Goal: Task Accomplishment & Management: Manage account settings

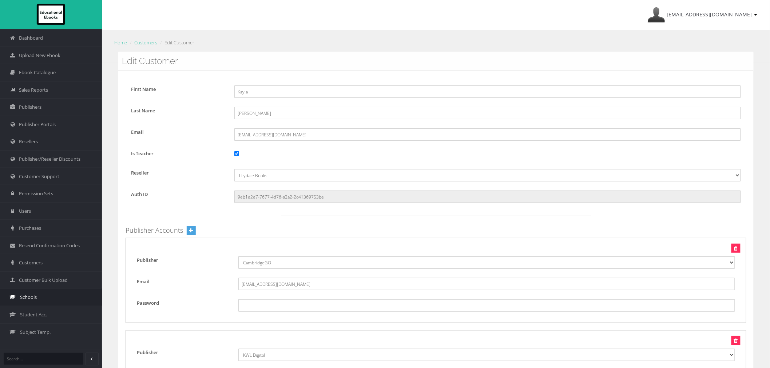
click at [38, 295] on link "Schools" at bounding box center [51, 296] width 102 height 17
click at [328, 313] on div "Publisher [No Specified Publisher] Listening Beyond Hearing (LBH) SmarterMaths …" at bounding box center [435, 280] width 621 height 85
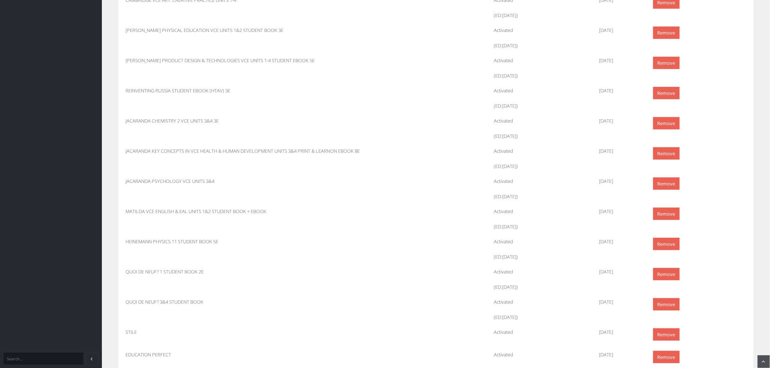
scroll to position [1293, 0]
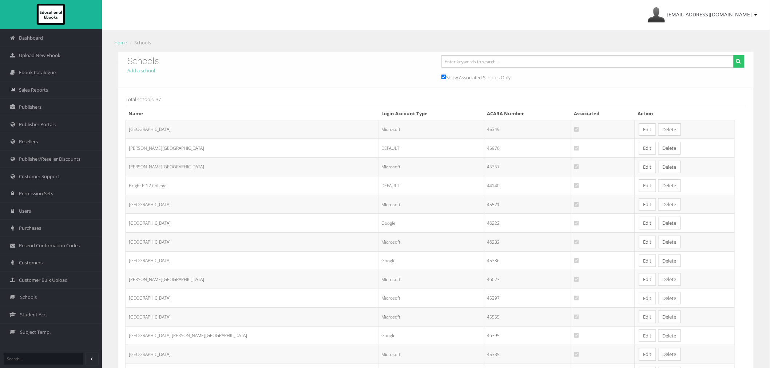
click at [639, 166] on link "Edit" at bounding box center [647, 167] width 17 height 13
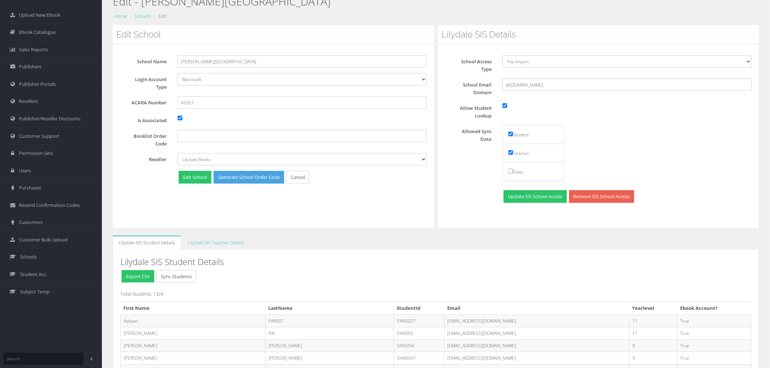
scroll to position [162, 0]
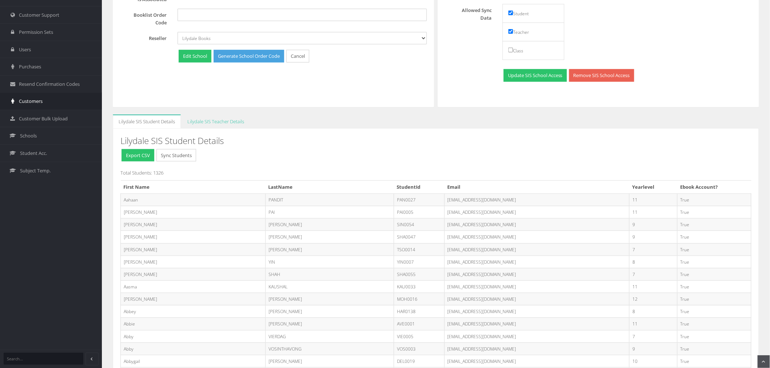
click at [59, 104] on link "Customers" at bounding box center [51, 100] width 102 height 17
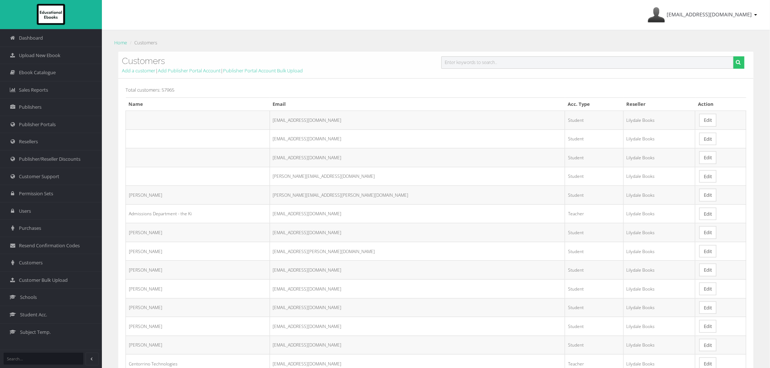
click at [456, 63] on input "text" at bounding box center [587, 62] width 292 height 12
paste input "Arshan Mohammed"
click at [463, 60] on input "Arshan Mohammed" at bounding box center [587, 62] width 292 height 12
type input "Arshan Mohammed"
click at [733, 56] on button "submit" at bounding box center [738, 62] width 11 height 12
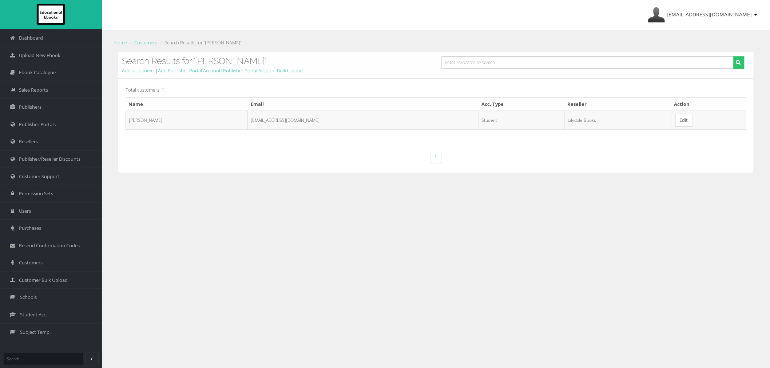
click at [671, 124] on td "Edit" at bounding box center [708, 120] width 75 height 19
click at [679, 123] on link "Edit" at bounding box center [683, 120] width 17 height 13
click at [467, 65] on input "text" at bounding box center [587, 62] width 292 height 12
paste input "[PERSON_NAME]"
click at [463, 61] on input "[PERSON_NAME]" at bounding box center [587, 62] width 292 height 12
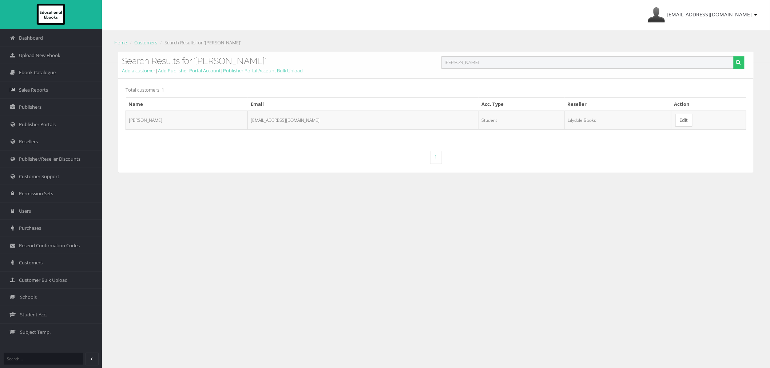
type input "[PERSON_NAME]"
click at [733, 56] on button "submit" at bounding box center [738, 62] width 11 height 12
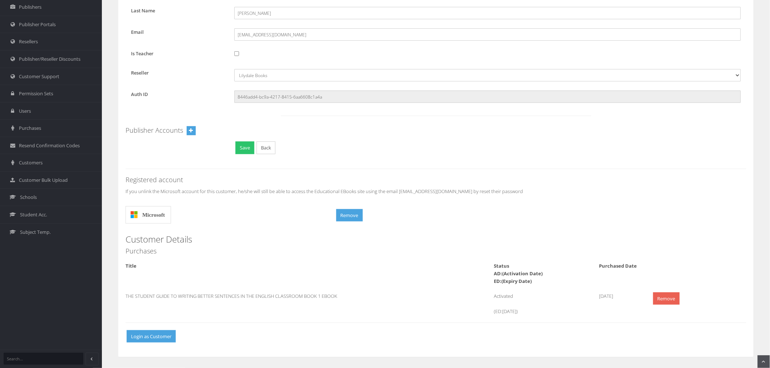
scroll to position [60, 0]
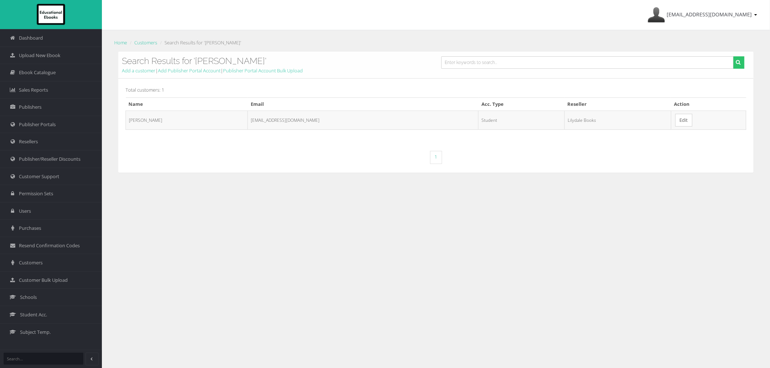
click at [686, 126] on link "Edit" at bounding box center [683, 120] width 17 height 13
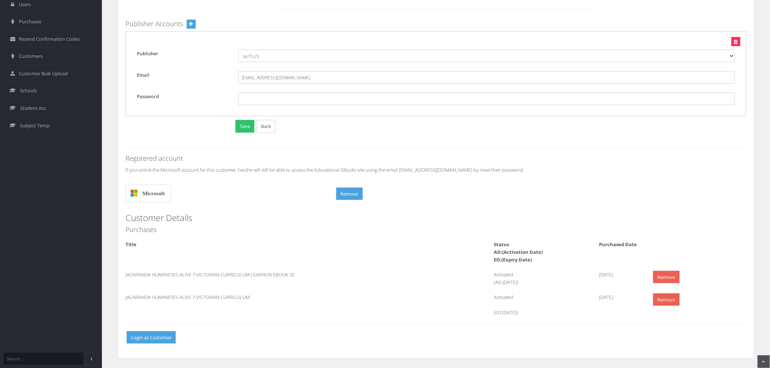
scroll to position [208, 0]
click at [348, 193] on button "Remove" at bounding box center [349, 193] width 27 height 13
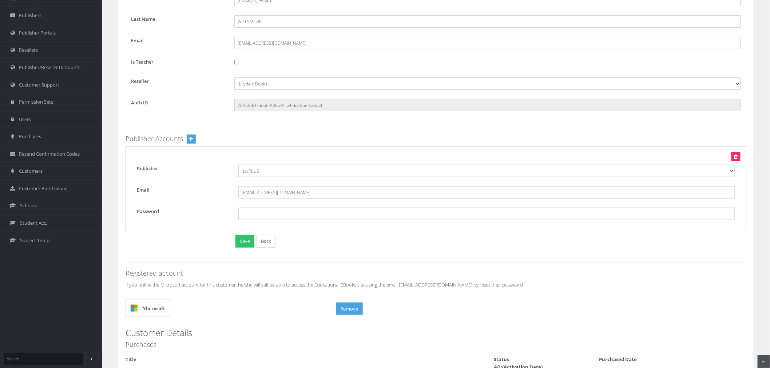
scroll to position [46, 0]
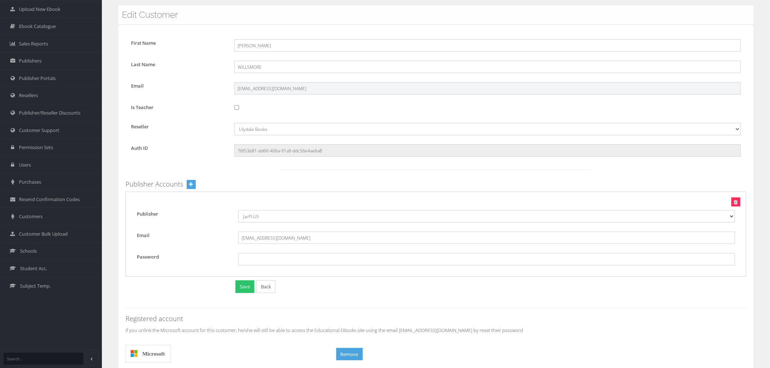
click at [265, 89] on input "[EMAIL_ADDRESS][DOMAIN_NAME]" at bounding box center [487, 88] width 506 height 12
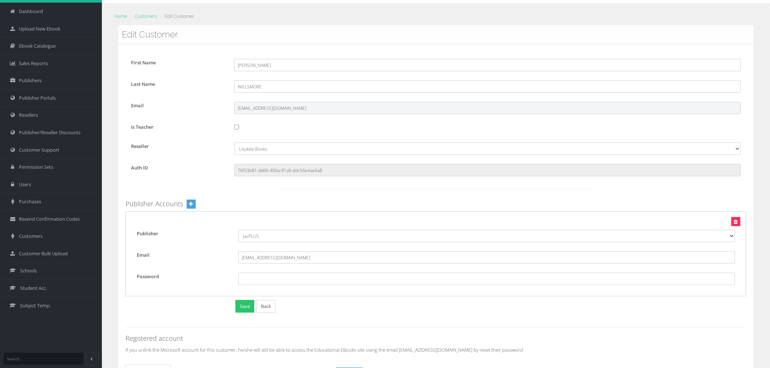
scroll to position [0, 0]
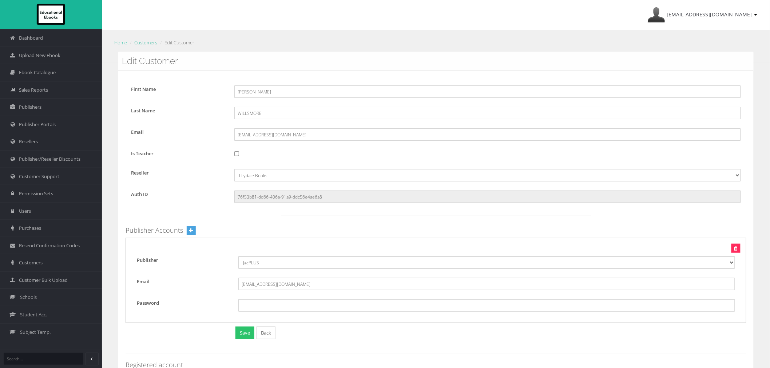
click at [152, 39] on link "Customers" at bounding box center [145, 42] width 23 height 7
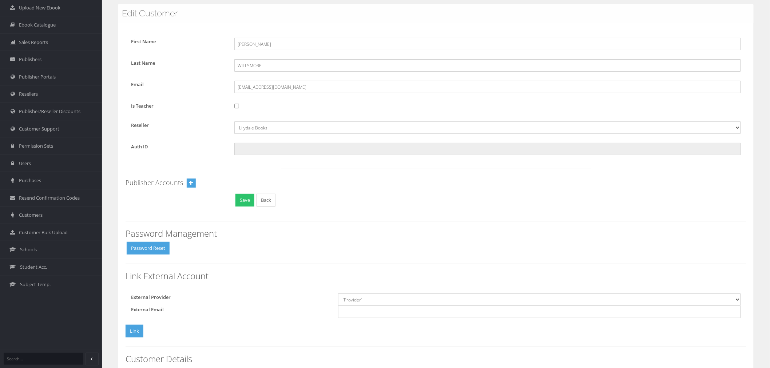
scroll to position [121, 0]
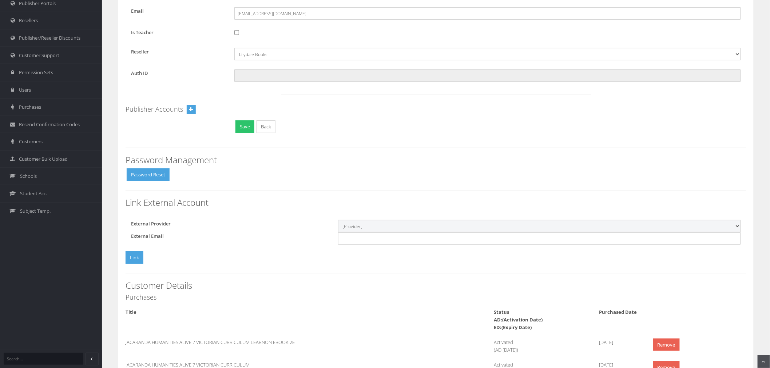
click at [369, 226] on select "[Provider] Google Microsoft" at bounding box center [539, 226] width 403 height 12
select select "Microsoft"
click at [338, 220] on select "[Provider] Google Microsoft" at bounding box center [539, 226] width 403 height 12
click at [137, 255] on button "Link" at bounding box center [134, 257] width 18 height 13
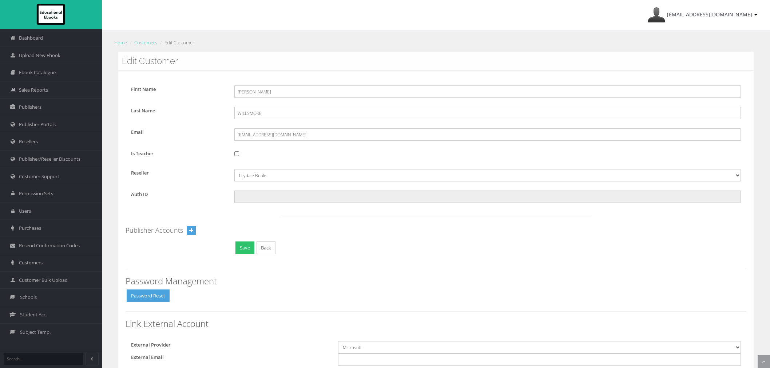
select select "Microsoft"
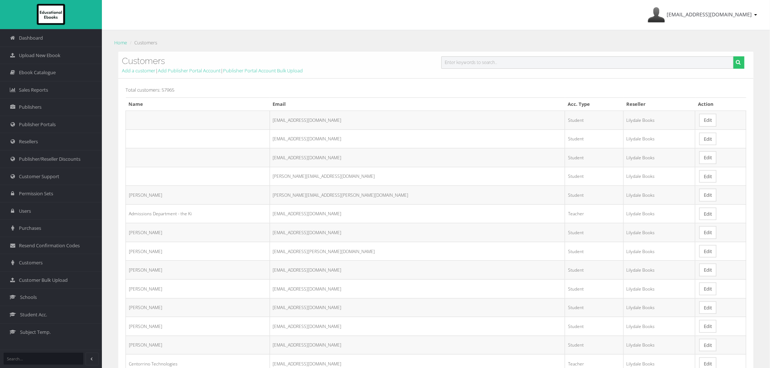
click at [456, 66] on input "text" at bounding box center [587, 62] width 292 height 12
paste input "[EMAIL_ADDRESS][DOMAIN_NAME]"
type input "[EMAIL_ADDRESS][DOMAIN_NAME]"
click at [733, 56] on button "submit" at bounding box center [738, 62] width 11 height 12
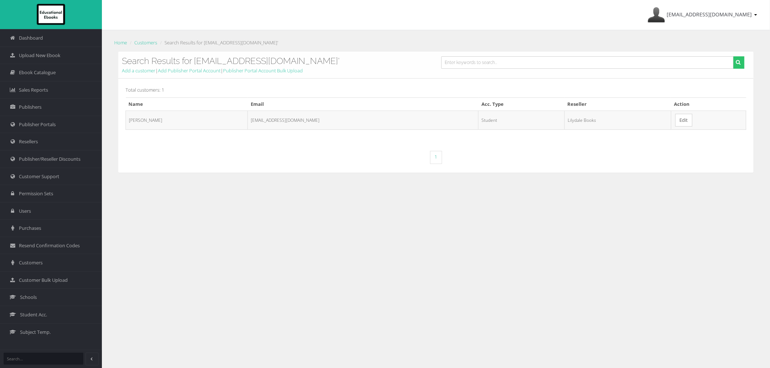
click at [687, 119] on link "Edit" at bounding box center [683, 120] width 17 height 13
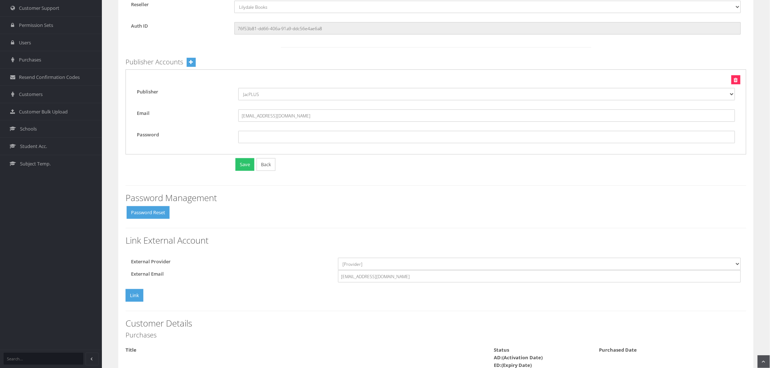
scroll to position [242, 0]
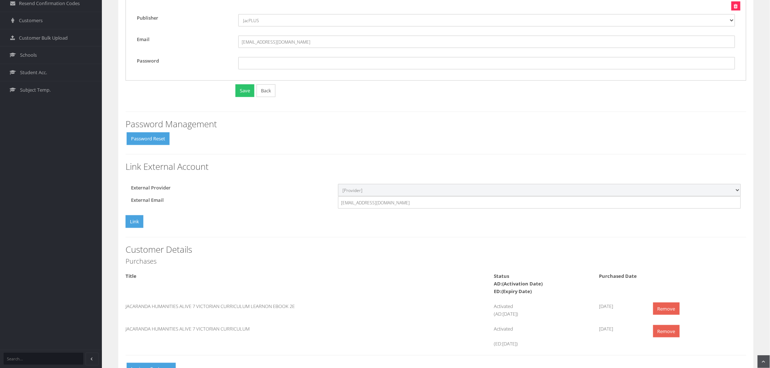
click at [407, 188] on select "[Provider] Google Microsoft" at bounding box center [539, 190] width 403 height 12
select select "Microsoft"
click at [338, 184] on select "[Provider] Google Microsoft" at bounding box center [539, 190] width 403 height 12
click at [132, 228] on button "Link" at bounding box center [134, 221] width 18 height 13
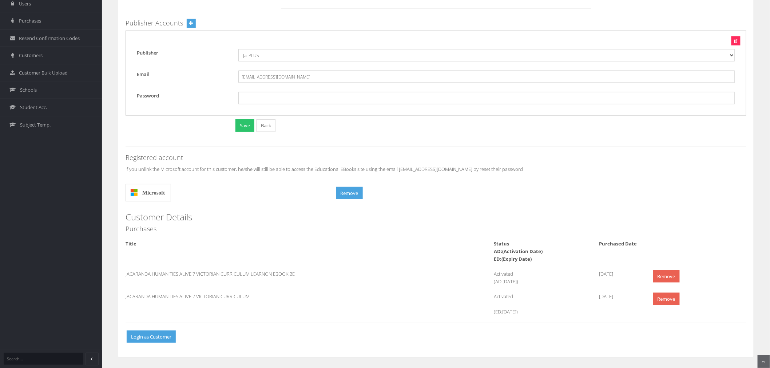
scroll to position [208, 0]
click at [338, 314] on li "JACARANDA HUMANITIES ALIVE 7 VICTORIAN CURRICULUM Activated (ED:5/19/2026) 3/20…" at bounding box center [435, 303] width 631 height 23
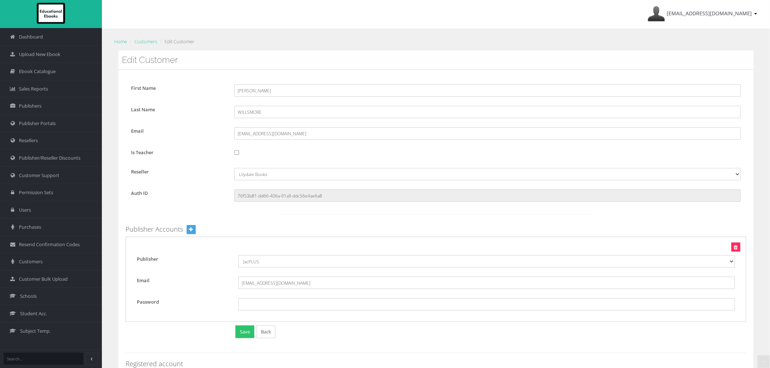
scroll to position [0, 0]
click at [154, 43] on link "Customers" at bounding box center [145, 42] width 23 height 7
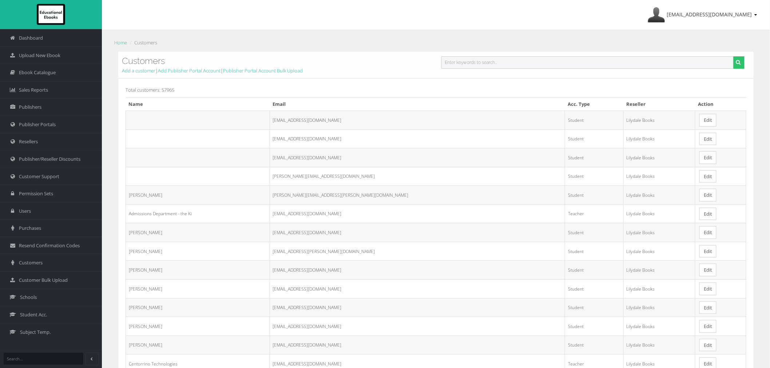
click at [459, 68] on input "text" at bounding box center [587, 62] width 292 height 12
paste input "[PERSON_NAME]-Kitchen"
click at [463, 64] on input "[PERSON_NAME]-Kitchen" at bounding box center [587, 62] width 292 height 12
type input "[PERSON_NAME]-Kitchen"
click at [733, 56] on button "submit" at bounding box center [738, 62] width 11 height 12
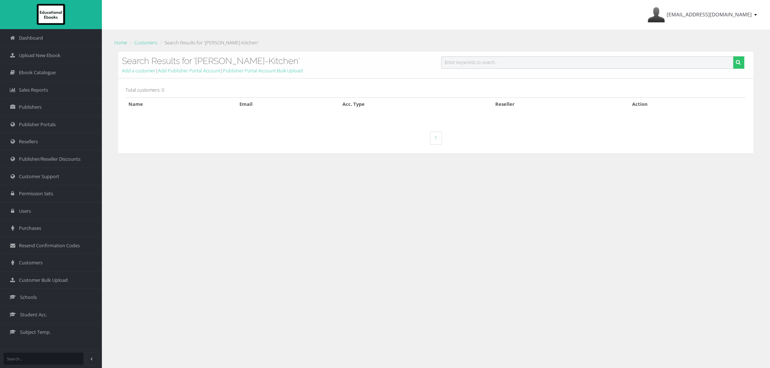
click at [467, 59] on input "text" at bounding box center [587, 62] width 292 height 12
paste input "Xavier Stanley-Kitchen"
click at [463, 64] on input "Xavier Stanley-Kitchen" at bounding box center [587, 62] width 292 height 12
click at [459, 63] on input "Xavier Stanley-Kitchen" at bounding box center [587, 62] width 292 height 12
drag, startPoint x: 457, startPoint y: 62, endPoint x: 474, endPoint y: 63, distance: 17.1
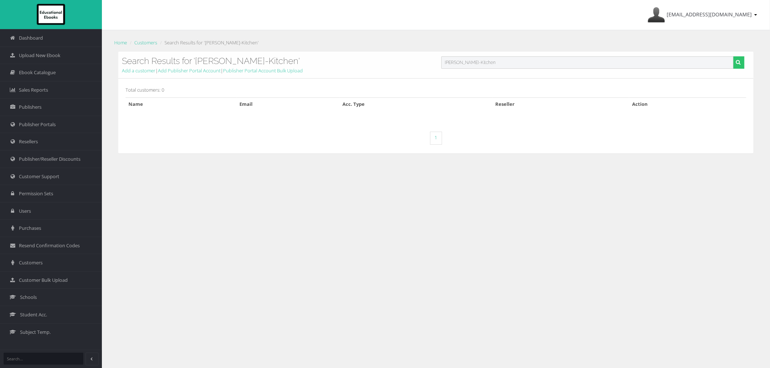
click at [474, 63] on input "Xavier Stanley-Kitchen" at bounding box center [587, 62] width 292 height 12
type input "Xavier Kitchen"
click at [733, 56] on button "submit" at bounding box center [738, 62] width 11 height 12
click at [484, 62] on input "text" at bounding box center [587, 62] width 292 height 12
click at [481, 63] on input "text" at bounding box center [587, 62] width 292 height 12
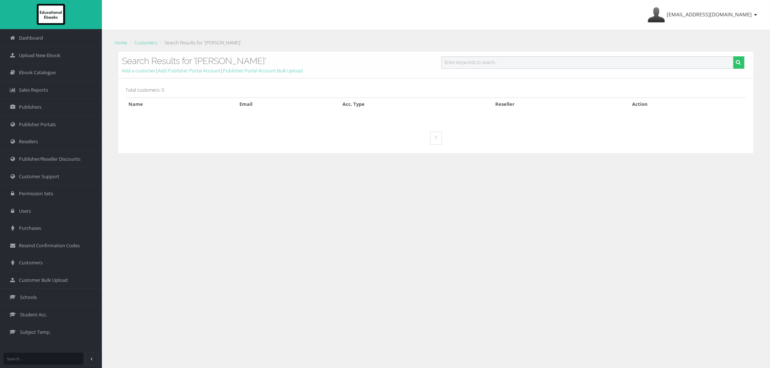
paste input "[PERSON_NAME]"
click at [462, 60] on input "[PERSON_NAME]" at bounding box center [587, 62] width 292 height 12
type input "[PERSON_NAME]"
click at [733, 56] on button "submit" at bounding box center [738, 62] width 11 height 12
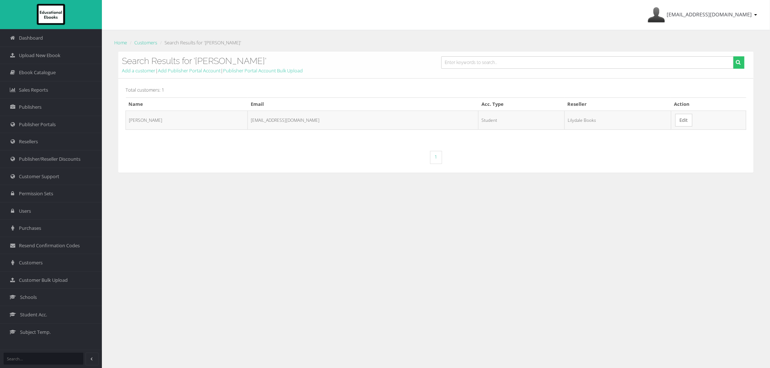
click at [675, 122] on link "Edit" at bounding box center [683, 120] width 17 height 13
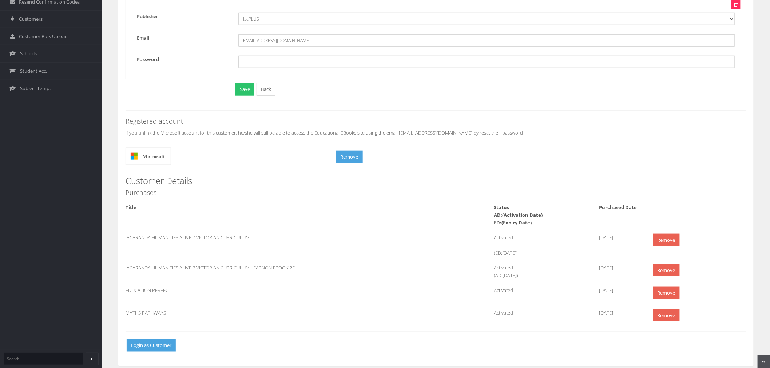
scroll to position [253, 0]
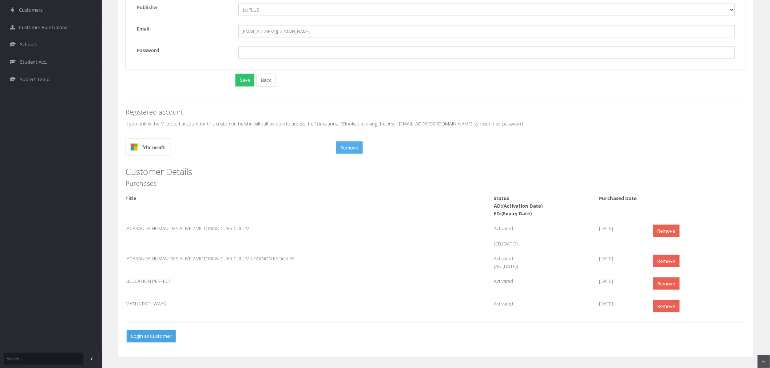
click at [350, 153] on button "Remove" at bounding box center [349, 147] width 27 height 13
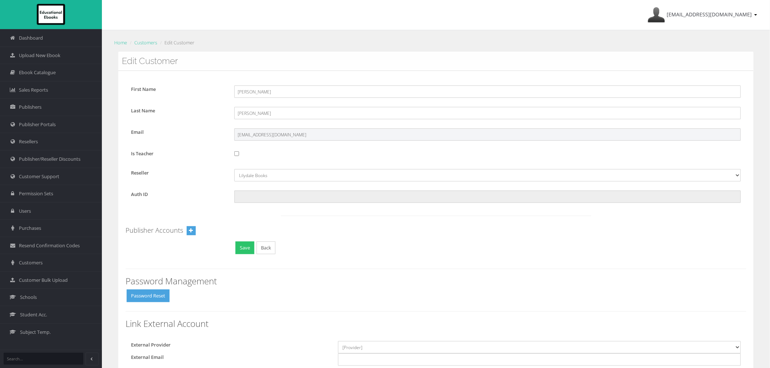
click at [264, 133] on input "[EMAIL_ADDRESS][DOMAIN_NAME]" at bounding box center [487, 134] width 506 height 12
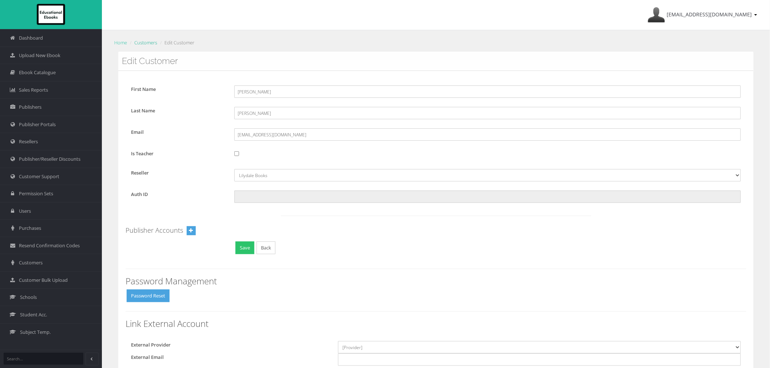
click at [147, 45] on link "Customers" at bounding box center [145, 42] width 23 height 7
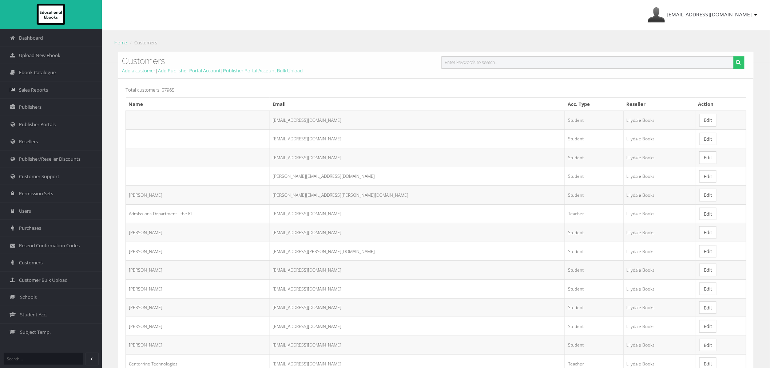
click at [494, 65] on input "text" at bounding box center [587, 62] width 292 height 12
paste input "[EMAIL_ADDRESS][DOMAIN_NAME]"
type input "[EMAIL_ADDRESS][DOMAIN_NAME]"
click at [733, 56] on button "submit" at bounding box center [738, 62] width 11 height 12
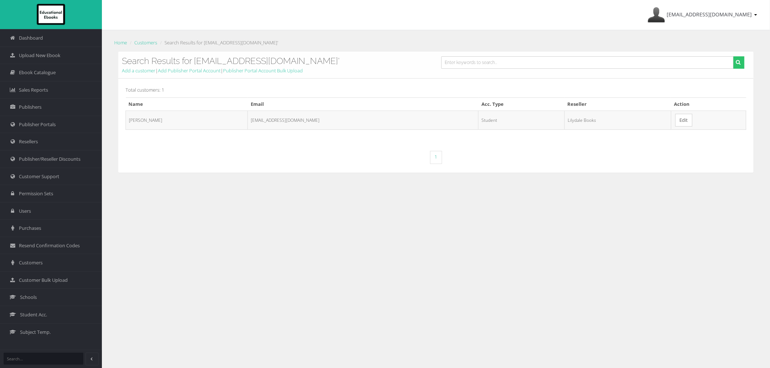
click at [671, 126] on td "Edit" at bounding box center [708, 120] width 75 height 19
click at [675, 122] on link "Edit" at bounding box center [683, 120] width 17 height 13
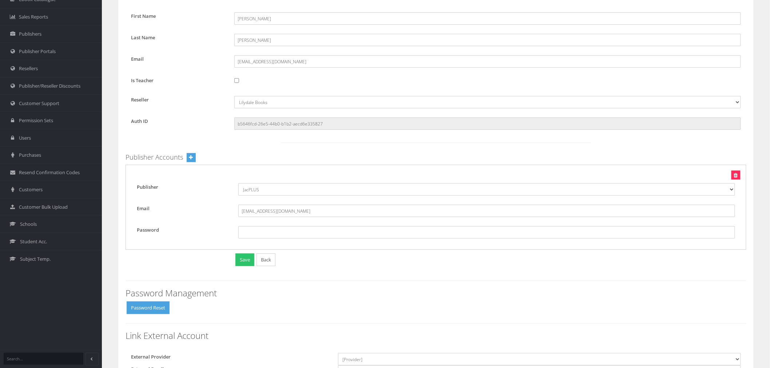
scroll to position [162, 0]
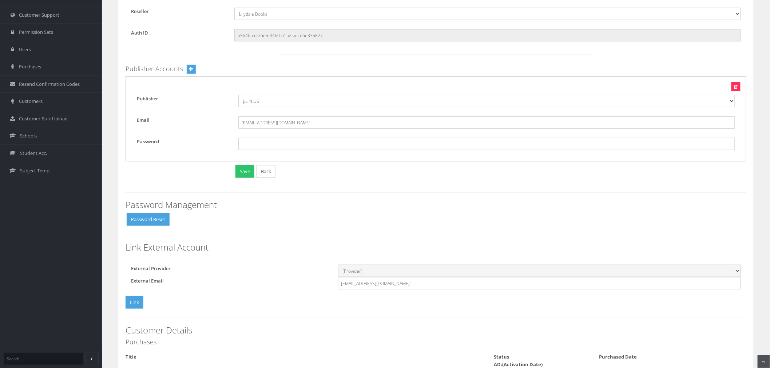
click at [377, 276] on select "[Provider] Google Microsoft" at bounding box center [539, 271] width 403 height 12
select select "Microsoft"
click at [338, 265] on select "[Provider] Google Microsoft" at bounding box center [539, 271] width 403 height 12
click at [212, 296] on form "External Provider [Provider] Google Microsoft External Email ZJZER@schools.vic.…" at bounding box center [435, 288] width 621 height 46
click at [125, 302] on div "External Provider [Provider] Google Microsoft External Email ZJZER@schools.vic.…" at bounding box center [435, 284] width 631 height 51
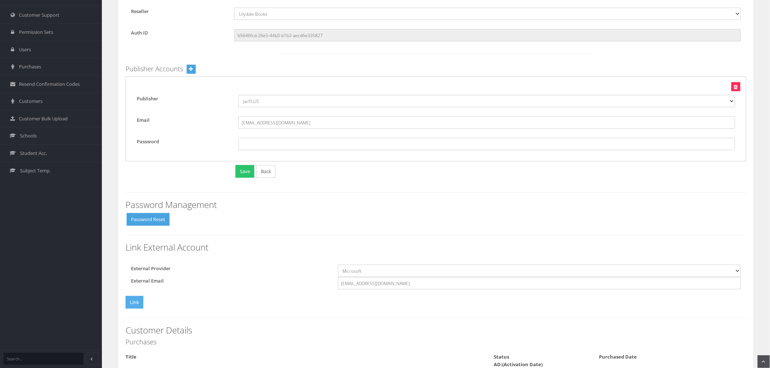
click at [128, 302] on button "Link" at bounding box center [134, 302] width 18 height 13
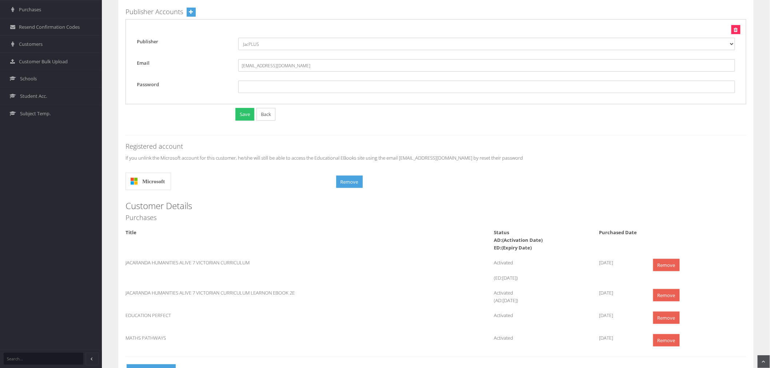
scroll to position [172, 0]
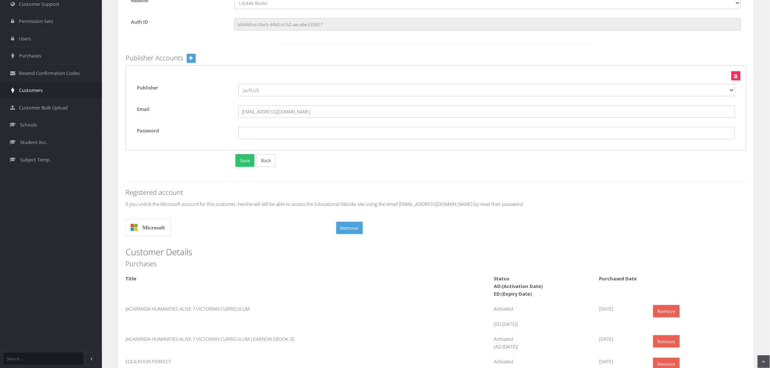
click at [46, 92] on link "Customers" at bounding box center [51, 89] width 102 height 17
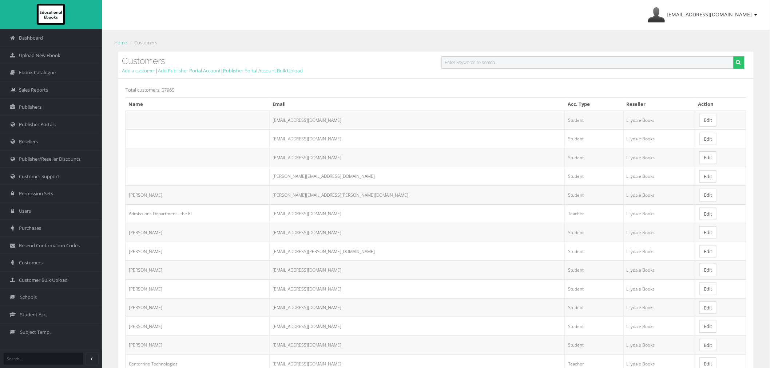
click at [507, 60] on input "text" at bounding box center [587, 62] width 292 height 12
paste input "Isabella Lazarus"
drag, startPoint x: 462, startPoint y: 63, endPoint x: 474, endPoint y: 62, distance: 11.3
click at [463, 63] on input "Isabella Lazarus" at bounding box center [587, 62] width 292 height 12
type input "Isabella Lazarus"
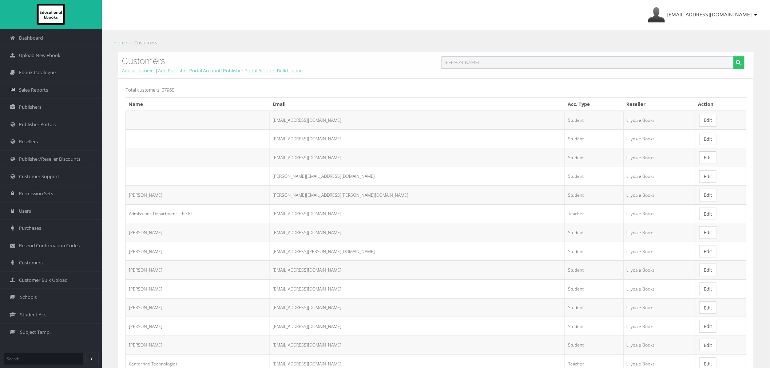
click at [733, 56] on button "submit" at bounding box center [738, 62] width 11 height 12
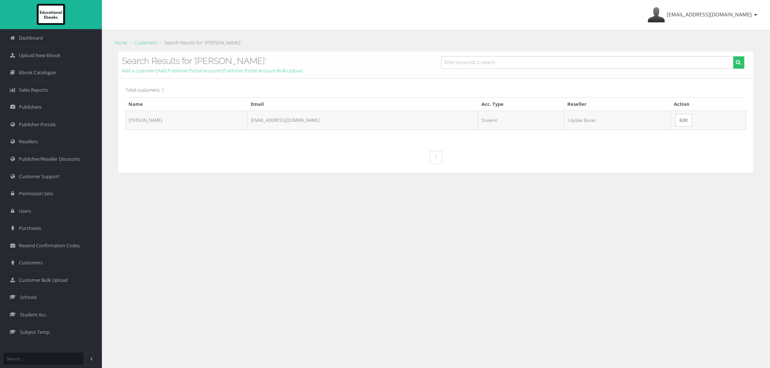
click at [679, 124] on link "Edit" at bounding box center [683, 120] width 17 height 13
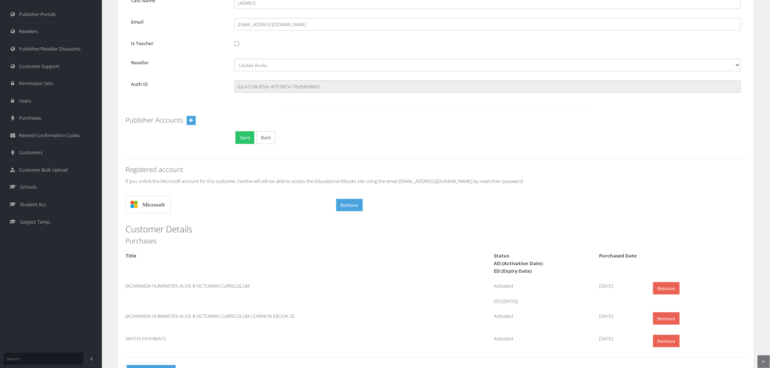
scroll to position [145, 0]
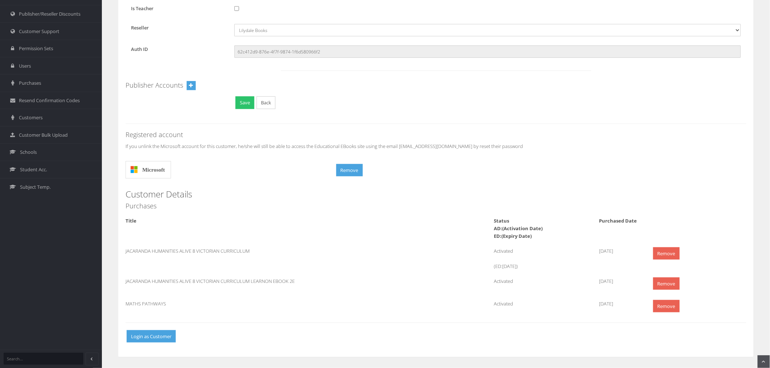
click at [351, 179] on div "Microsoft Remove" at bounding box center [435, 170] width 631 height 25
click at [351, 176] on button "Remove" at bounding box center [349, 170] width 27 height 13
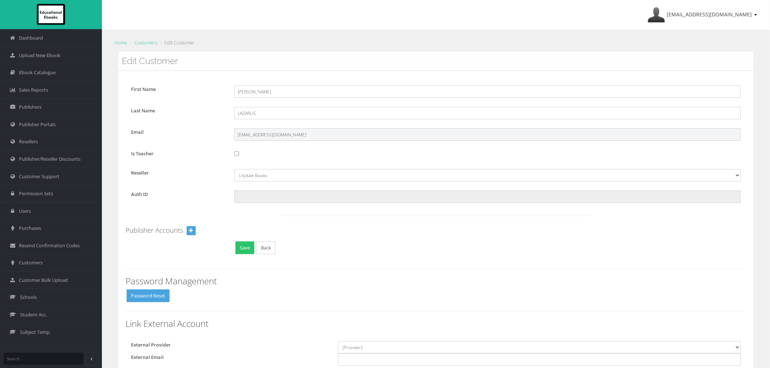
click at [278, 134] on input "[EMAIL_ADDRESS][DOMAIN_NAME]" at bounding box center [487, 134] width 506 height 12
click at [149, 41] on link "Customers" at bounding box center [145, 42] width 23 height 7
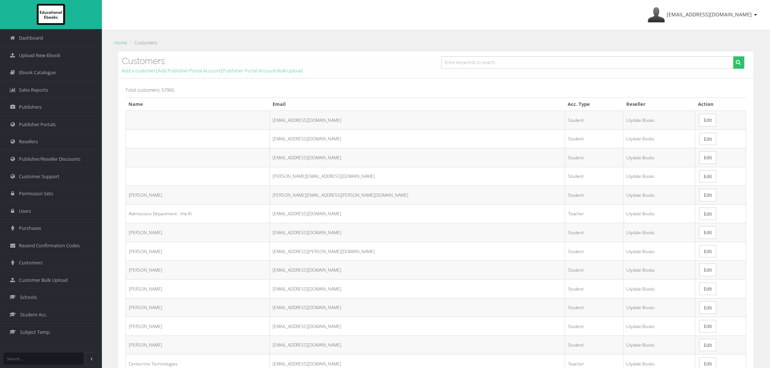
click at [480, 69] on form at bounding box center [593, 65] width 314 height 18
drag, startPoint x: 481, startPoint y: 68, endPoint x: 485, endPoint y: 64, distance: 4.9
click at [484, 67] on input "text" at bounding box center [587, 62] width 292 height 12
click at [485, 64] on input "text" at bounding box center [587, 62] width 292 height 12
paste input "[EMAIL_ADDRESS][DOMAIN_NAME]"
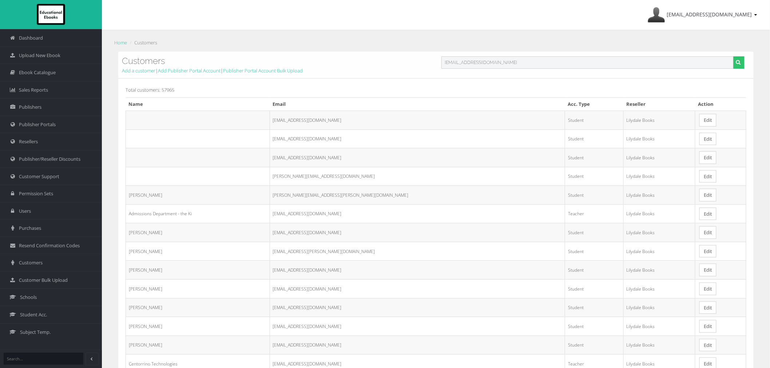
type input "[EMAIL_ADDRESS][DOMAIN_NAME]"
click at [733, 56] on button "submit" at bounding box center [738, 62] width 11 height 12
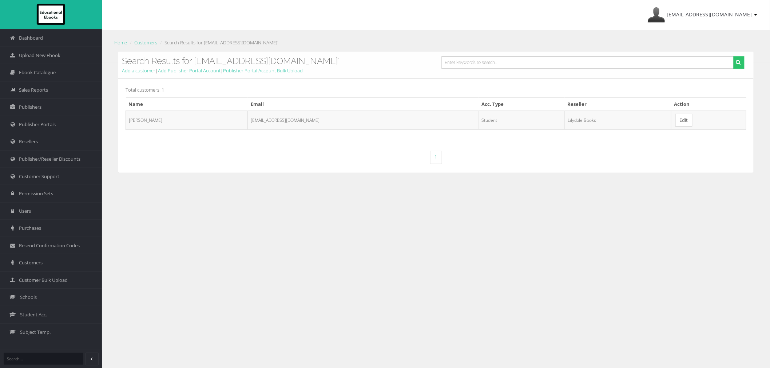
click at [675, 120] on link "Edit" at bounding box center [683, 120] width 17 height 13
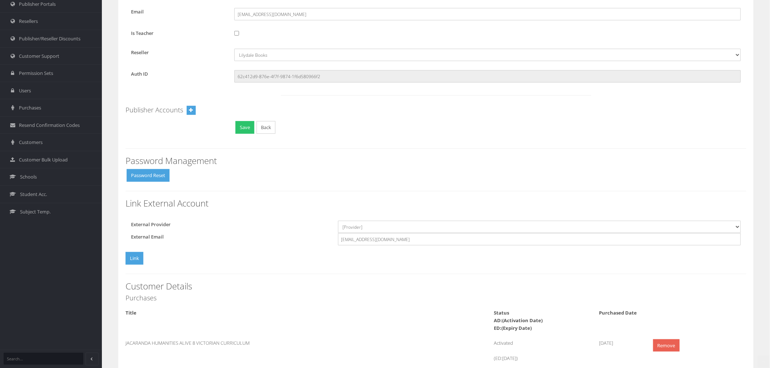
scroll to position [121, 0]
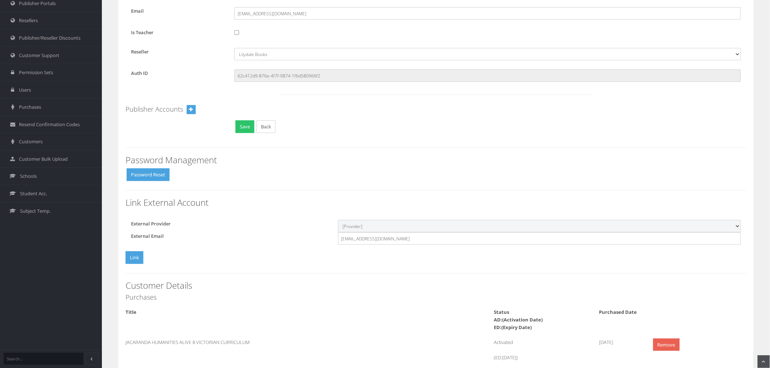
click at [377, 232] on select "[Provider] Google Microsoft" at bounding box center [539, 226] width 403 height 12
select select "Microsoft"
click at [338, 220] on select "[Provider] Google Microsoft" at bounding box center [539, 226] width 403 height 12
click at [128, 259] on button "Link" at bounding box center [134, 257] width 18 height 13
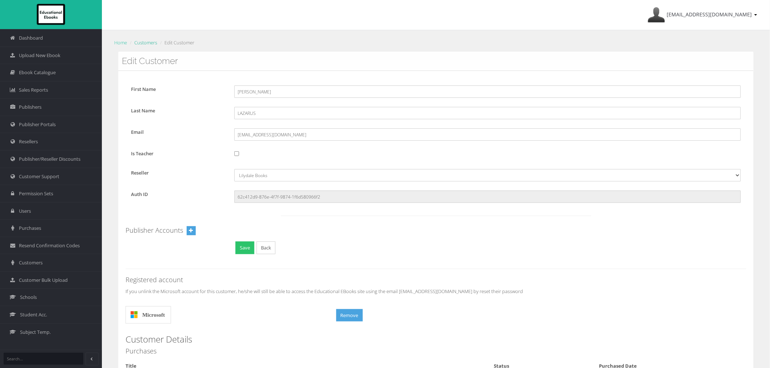
click at [151, 41] on link "Customers" at bounding box center [145, 42] width 23 height 7
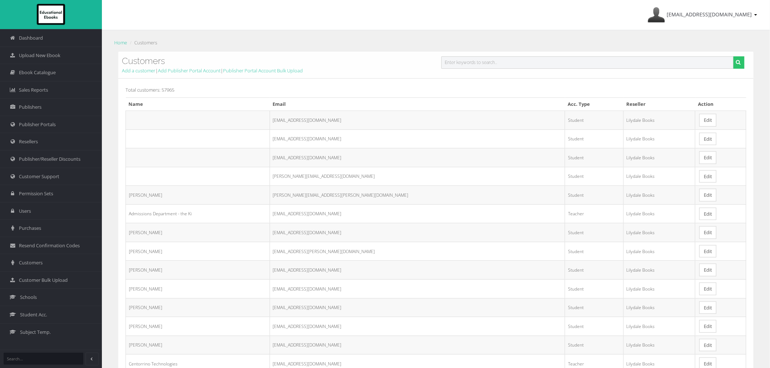
click at [481, 67] on input "text" at bounding box center [587, 62] width 292 height 12
paste input "[PERSON_NAME] [PERSON_NAME]"
click at [472, 63] on input "[PERSON_NAME] [PERSON_NAME]" at bounding box center [587, 62] width 292 height 12
type input "[PERSON_NAME] [PERSON_NAME]"
click at [733, 56] on button "submit" at bounding box center [738, 62] width 11 height 12
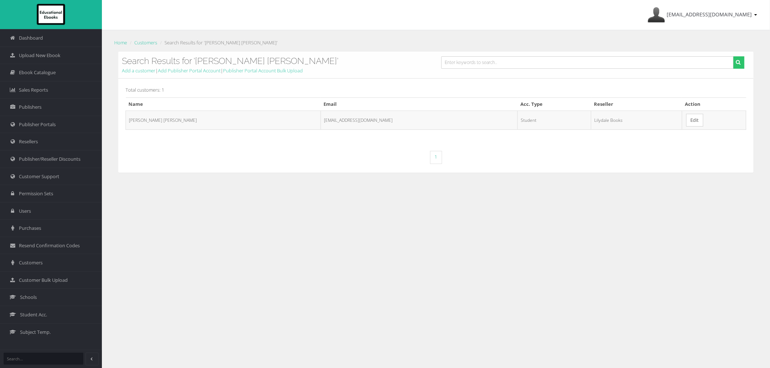
click at [686, 118] on link "Edit" at bounding box center [694, 120] width 17 height 13
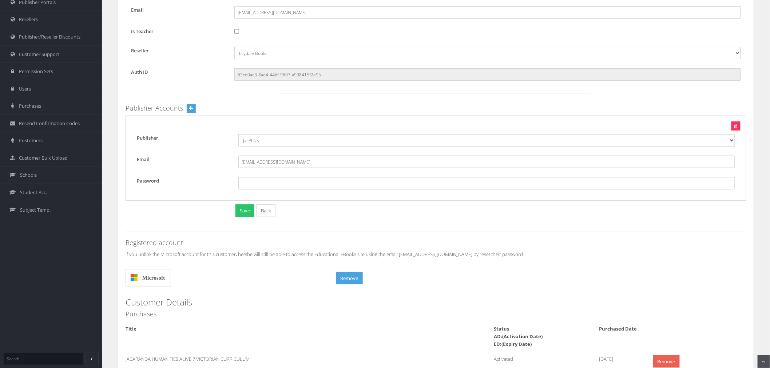
scroll to position [121, 0]
click at [354, 284] on button "Remove" at bounding box center [349, 279] width 27 height 13
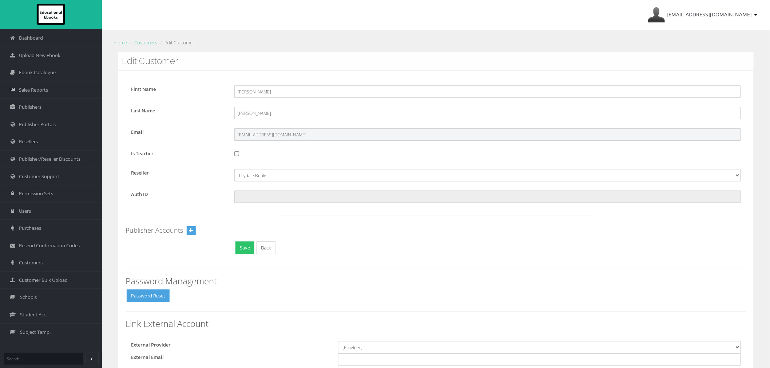
click at [255, 140] on input "[EMAIL_ADDRESS][DOMAIN_NAME]" at bounding box center [487, 134] width 506 height 12
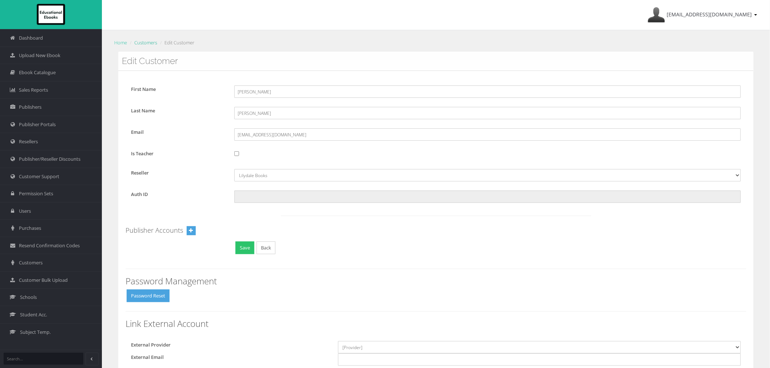
click at [144, 41] on link "Customers" at bounding box center [145, 42] width 23 height 7
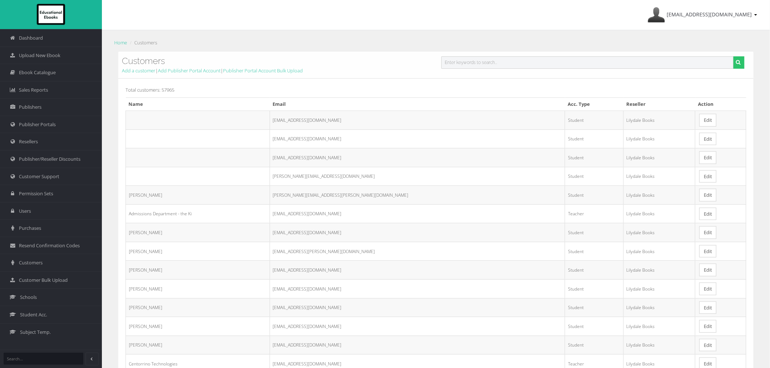
click at [508, 65] on input "text" at bounding box center [587, 62] width 292 height 12
paste input "[EMAIL_ADDRESS][DOMAIN_NAME]"
type input "[EMAIL_ADDRESS][DOMAIN_NAME]"
click at [733, 56] on button "submit" at bounding box center [738, 62] width 11 height 12
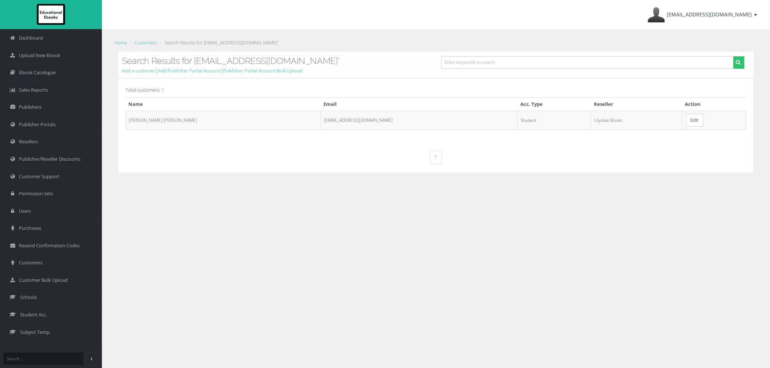
click at [686, 117] on link "Edit" at bounding box center [694, 120] width 17 height 13
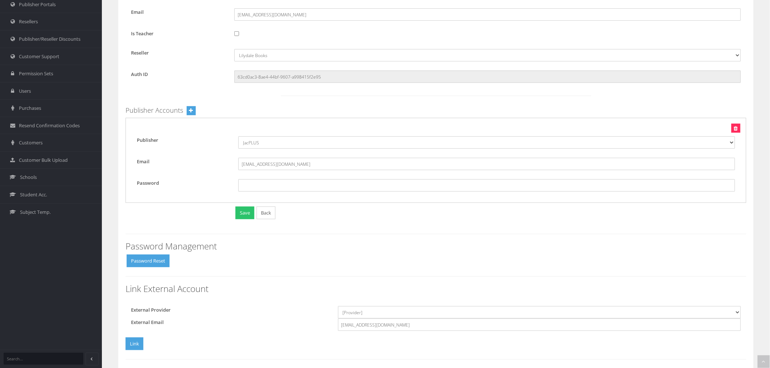
scroll to position [121, 0]
click at [410, 311] on select "[Provider] Google Microsoft" at bounding box center [539, 311] width 403 height 12
select select "Microsoft"
click at [338, 305] on select "[Provider] Google Microsoft" at bounding box center [539, 311] width 403 height 12
click at [139, 344] on button "Link" at bounding box center [134, 342] width 18 height 13
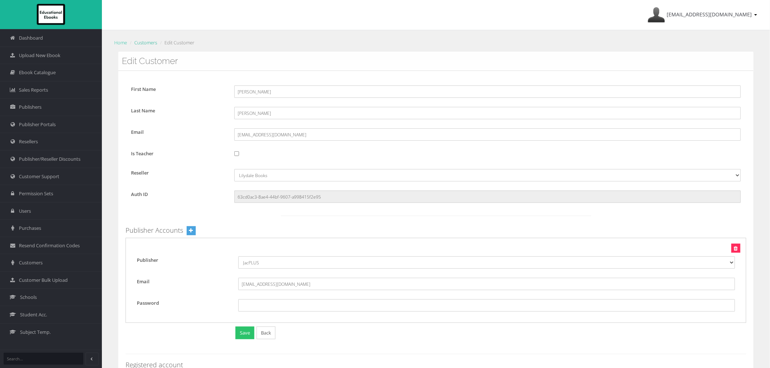
click at [137, 43] on link "Customers" at bounding box center [145, 42] width 23 height 7
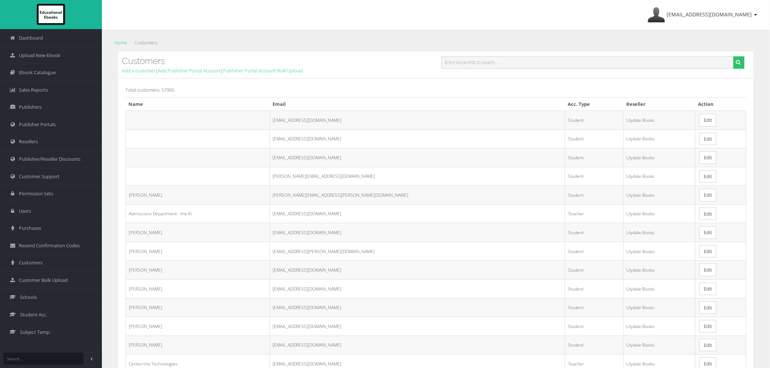
click at [458, 62] on input "text" at bounding box center [587, 62] width 292 height 12
paste input "Hiu [PERSON_NAME]"
click at [452, 61] on input "Hiu [PERSON_NAME]" at bounding box center [587, 62] width 292 height 12
type input "Hiu [PERSON_NAME]"
click at [733, 56] on button "submit" at bounding box center [738, 62] width 11 height 12
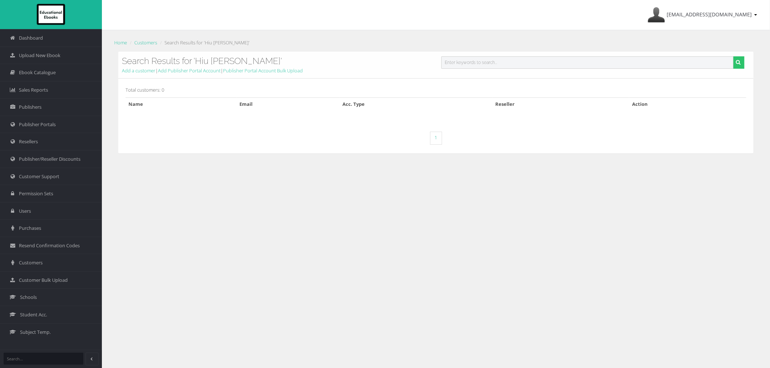
click at [499, 59] on input "text" at bounding box center [587, 62] width 292 height 12
paste input "[PERSON_NAME]"
click at [463, 63] on input "[PERSON_NAME]" at bounding box center [587, 62] width 292 height 12
type input "[PERSON_NAME]"
click at [733, 56] on button "submit" at bounding box center [738, 62] width 11 height 12
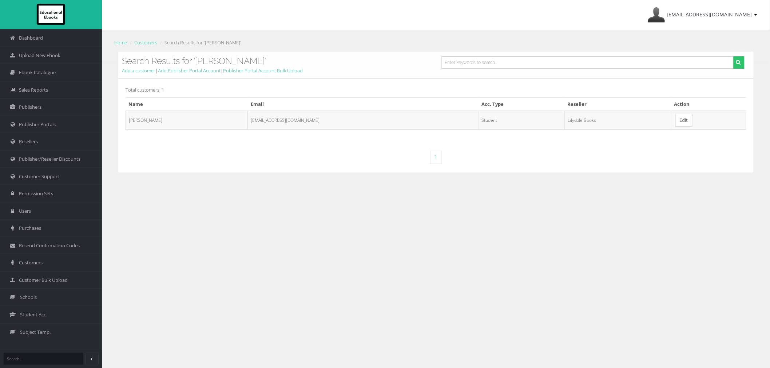
click at [675, 119] on link "Edit" at bounding box center [683, 120] width 17 height 13
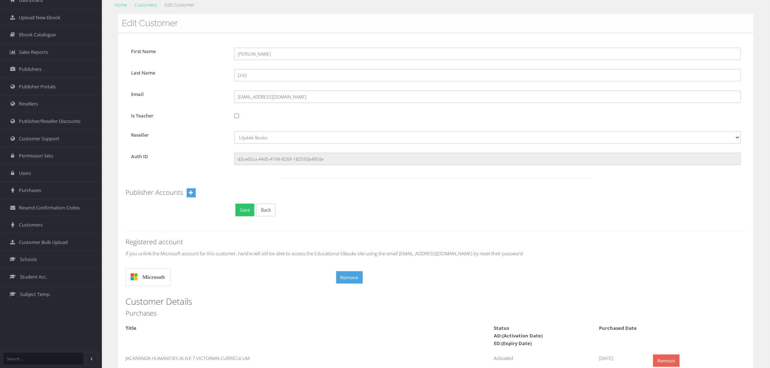
scroll to position [121, 0]
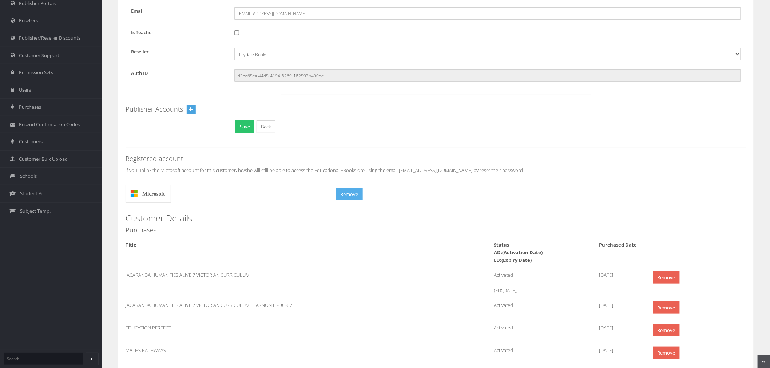
click at [349, 193] on button "Remove" at bounding box center [349, 194] width 27 height 13
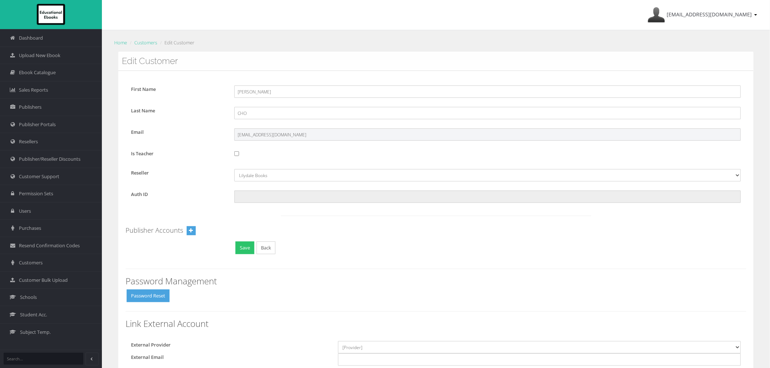
click at [275, 140] on input "[EMAIL_ADDRESS][DOMAIN_NAME]" at bounding box center [487, 134] width 506 height 12
click at [275, 140] on body "Dashboard Upload New Ebook Ebook Catalogue Sales Reports Publishers" at bounding box center [385, 184] width 770 height 368
click at [0, 0] on com-1password-menu at bounding box center [0, 0] width 0 height 0
click at [270, 135] on input "[EMAIL_ADDRESS][DOMAIN_NAME]" at bounding box center [487, 134] width 506 height 12
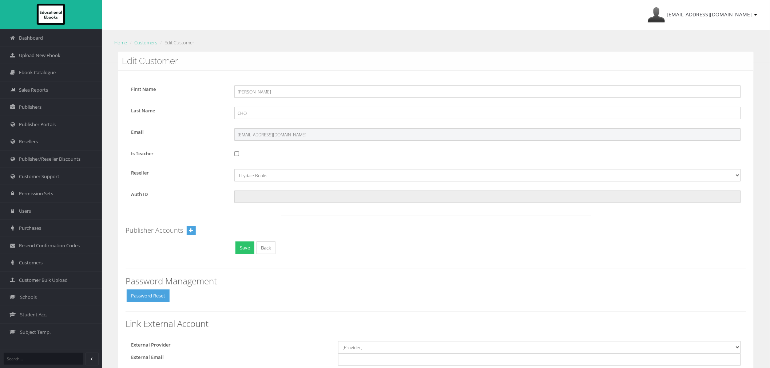
click at [270, 135] on input "[EMAIL_ADDRESS][DOMAIN_NAME]" at bounding box center [487, 134] width 506 height 12
click at [145, 45] on link "Customers" at bounding box center [145, 42] width 23 height 7
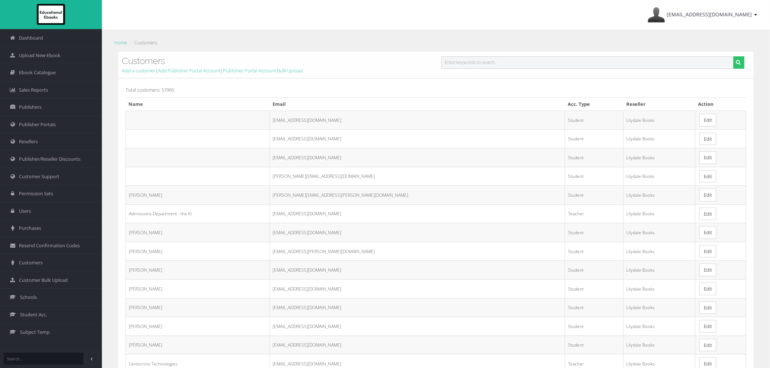
click at [497, 64] on input "text" at bounding box center [587, 62] width 292 height 12
paste input "[EMAIL_ADDRESS][DOMAIN_NAME]"
type input "[EMAIL_ADDRESS][DOMAIN_NAME]"
click at [733, 56] on button "submit" at bounding box center [738, 62] width 11 height 12
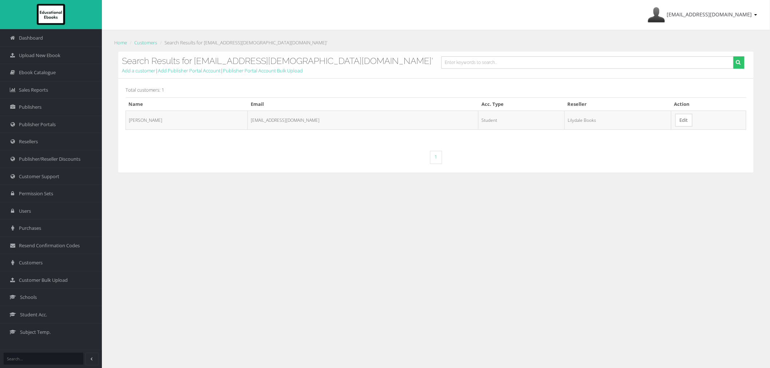
click at [675, 121] on link "Edit" at bounding box center [683, 120] width 17 height 13
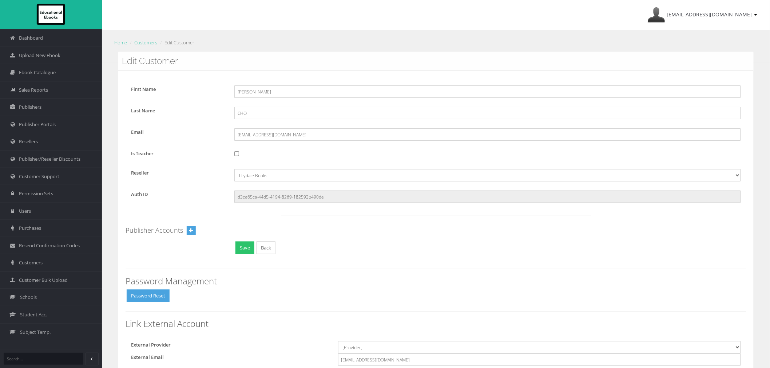
scroll to position [40, 0]
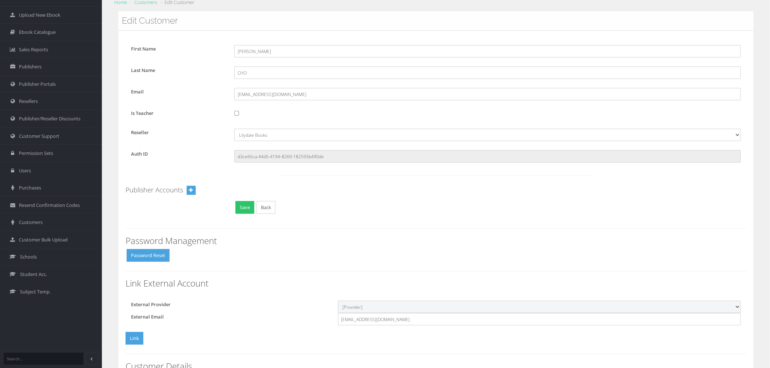
click at [387, 302] on select "[Provider] Google Microsoft" at bounding box center [539, 307] width 403 height 12
select select "Microsoft"
click at [338, 301] on select "[Provider] Google Microsoft" at bounding box center [539, 307] width 403 height 12
click at [137, 342] on button "Link" at bounding box center [134, 338] width 18 height 13
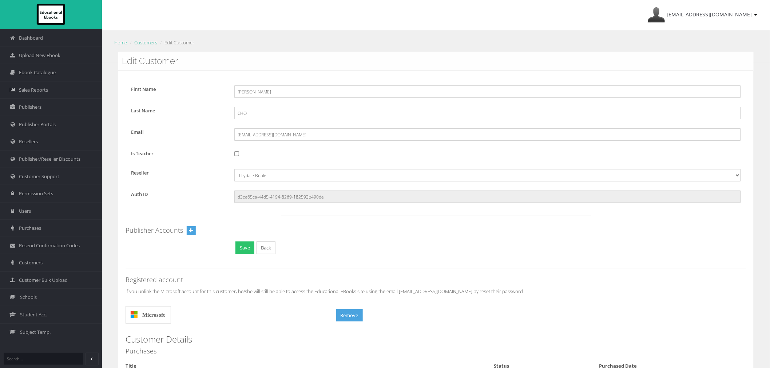
click at [152, 43] on link "Customers" at bounding box center [145, 42] width 23 height 7
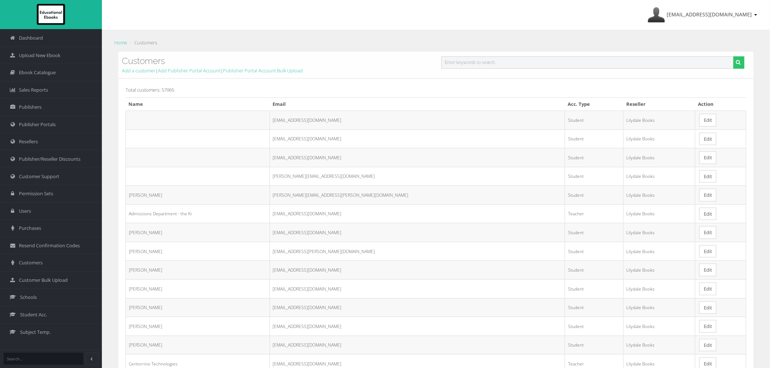
click at [472, 66] on input "text" at bounding box center [587, 62] width 292 height 12
paste input "Zhangkai Wang"
click at [473, 62] on input "Zhangkai Wang" at bounding box center [587, 62] width 292 height 12
type input "Zhangkai Wang"
click at [735, 62] on button "submit" at bounding box center [738, 62] width 11 height 12
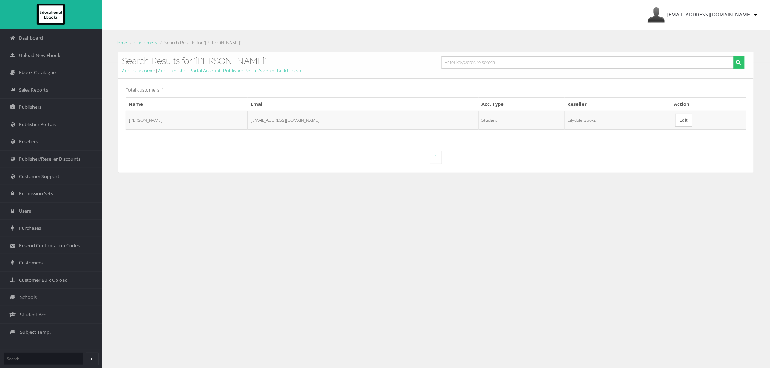
click at [675, 124] on link "Edit" at bounding box center [683, 120] width 17 height 13
